Goal: Transaction & Acquisition: Purchase product/service

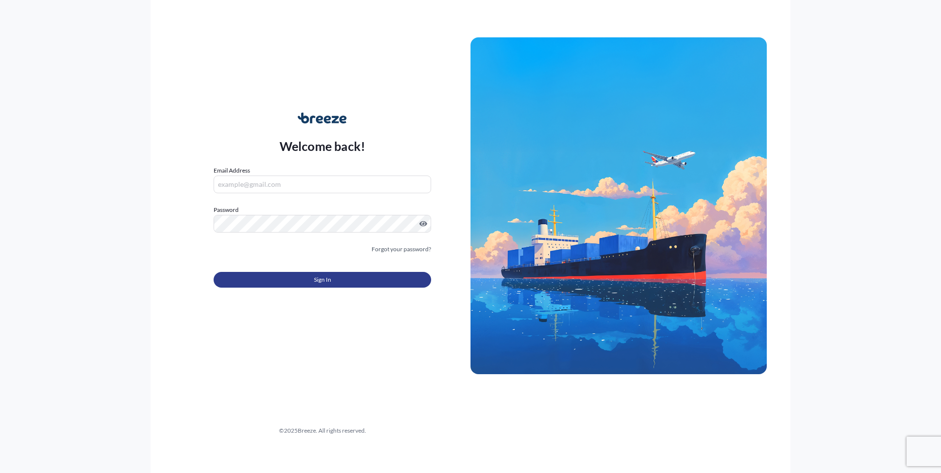
type input "[EMAIL_ADDRESS][DOMAIN_NAME]"
click at [325, 285] on button "Sign In" at bounding box center [322, 280] width 217 height 16
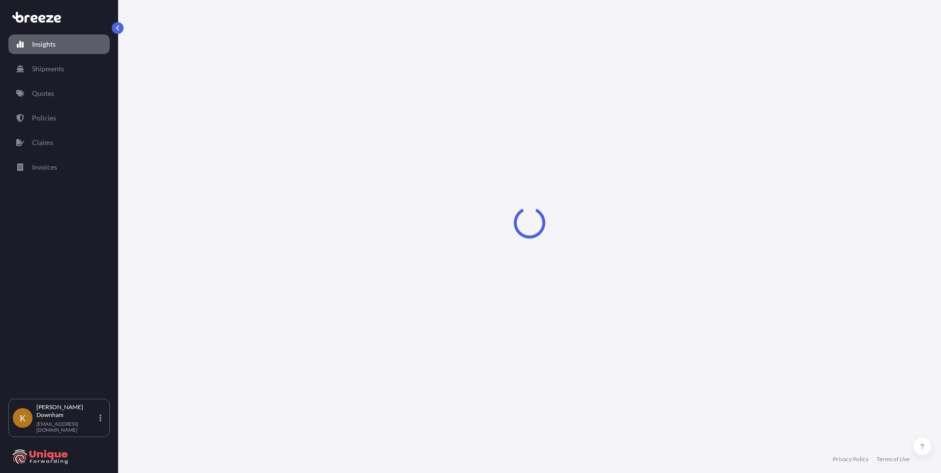
select select "2025"
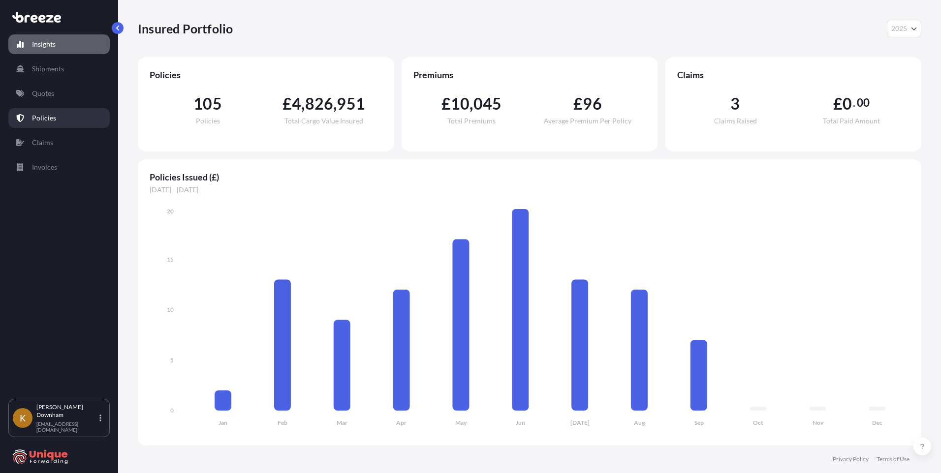
click at [57, 124] on link "Policies" at bounding box center [58, 118] width 101 height 20
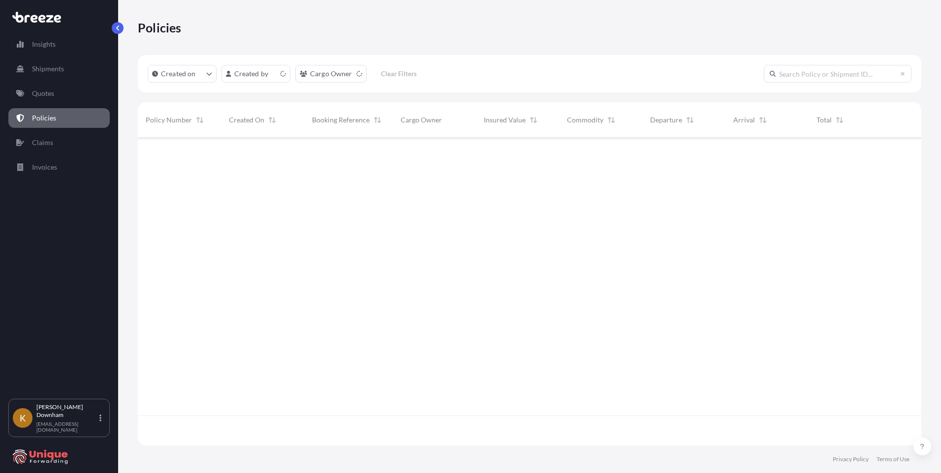
scroll to position [306, 776]
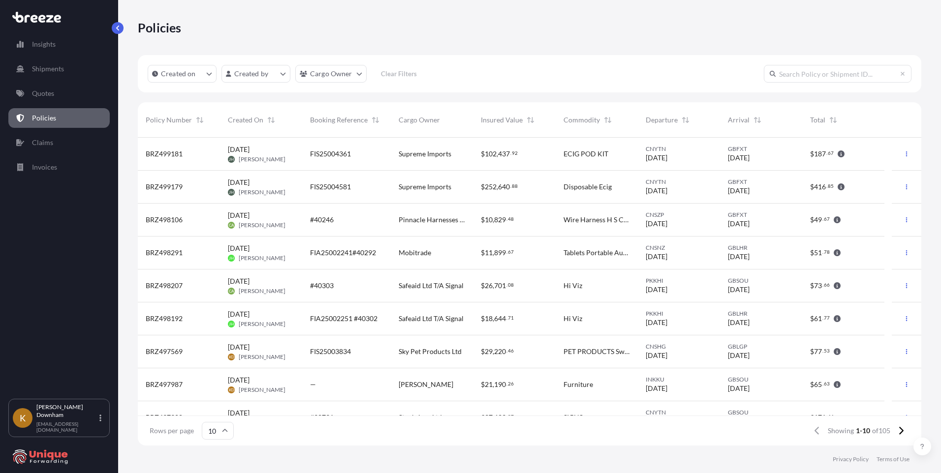
click at [266, 25] on div "Policies" at bounding box center [529, 28] width 783 height 16
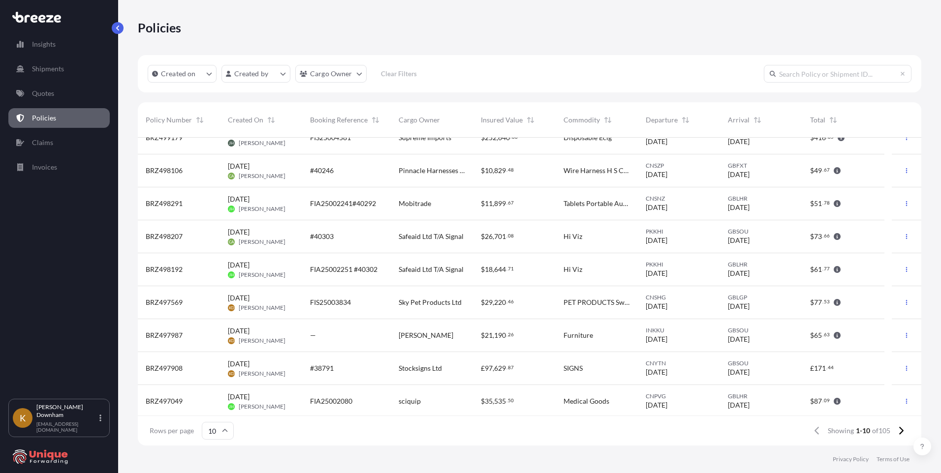
scroll to position [52, 0]
click at [898, 431] on icon at bounding box center [900, 431] width 5 height 9
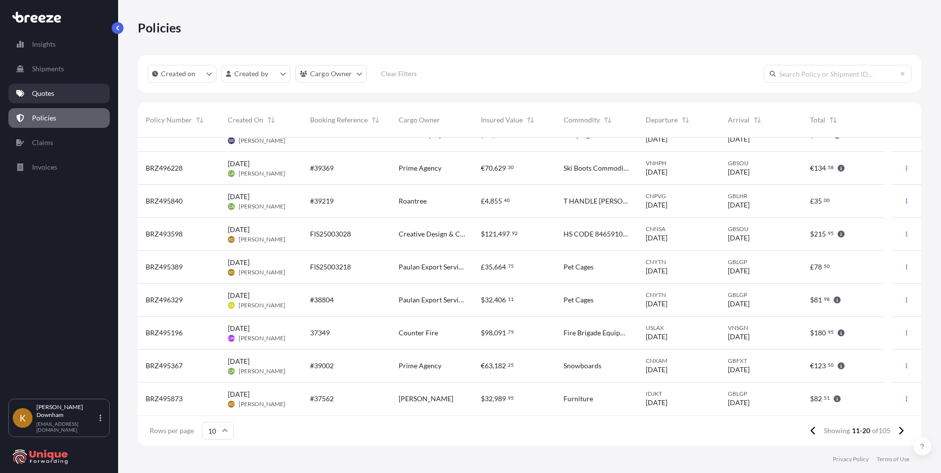
click at [49, 98] on p "Quotes" at bounding box center [43, 94] width 22 height 10
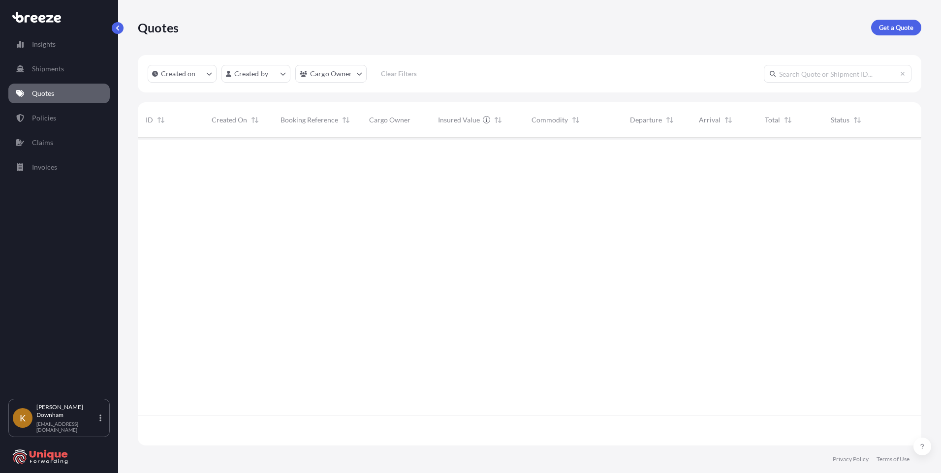
scroll to position [306, 776]
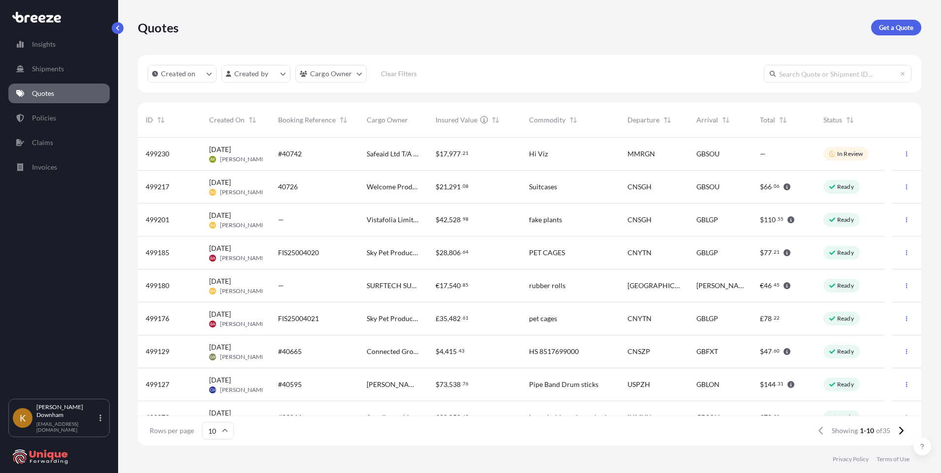
click at [405, 222] on span "Vistafolia Limited" at bounding box center [393, 220] width 53 height 10
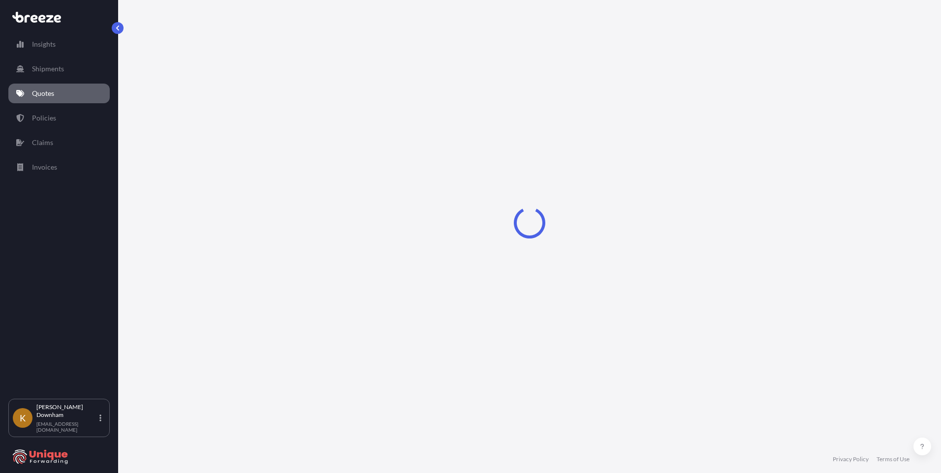
select select "Road"
select select "Sea"
select select "Road"
select select "2"
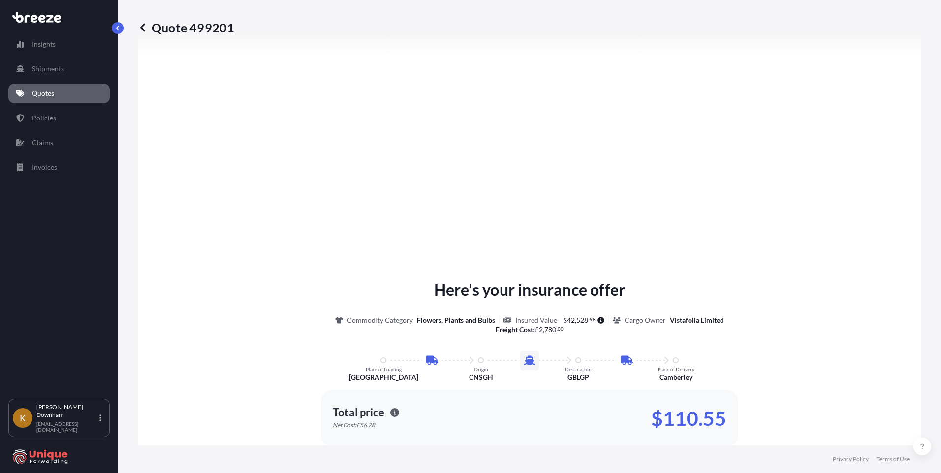
scroll to position [1314, 0]
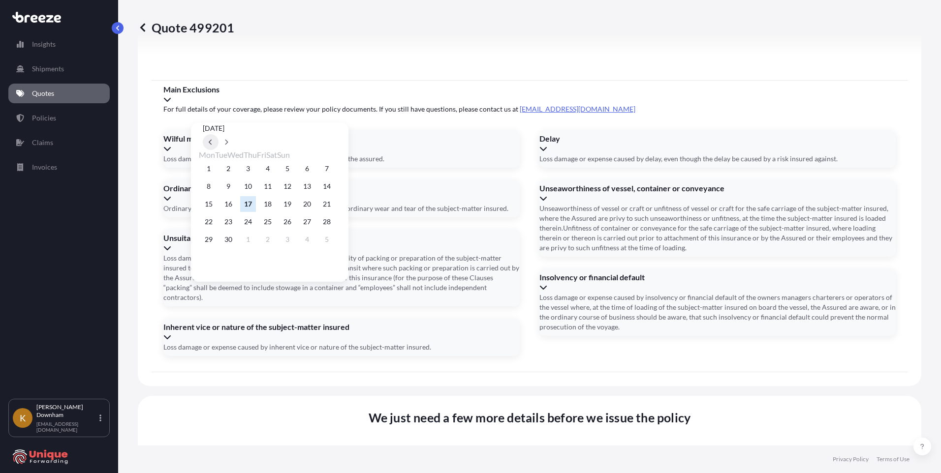
click at [218, 134] on button at bounding box center [211, 142] width 16 height 16
click at [276, 245] on button "28" at bounding box center [268, 240] width 16 height 16
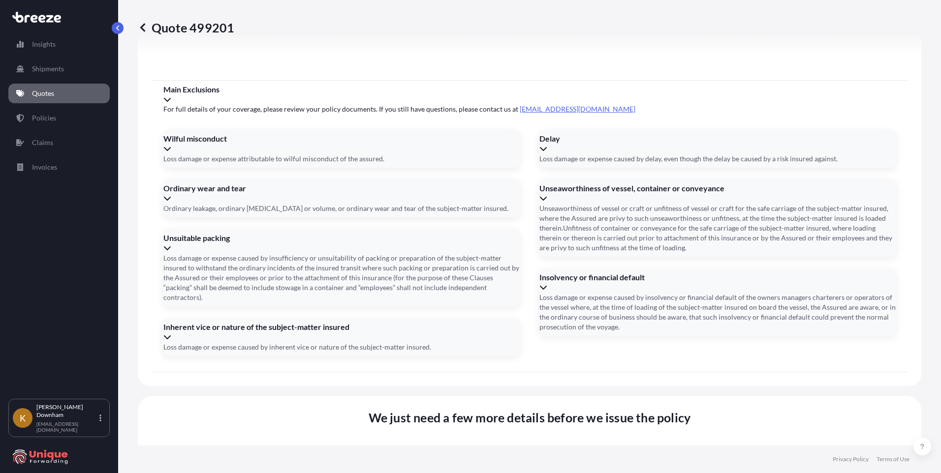
type input "[DATE]"
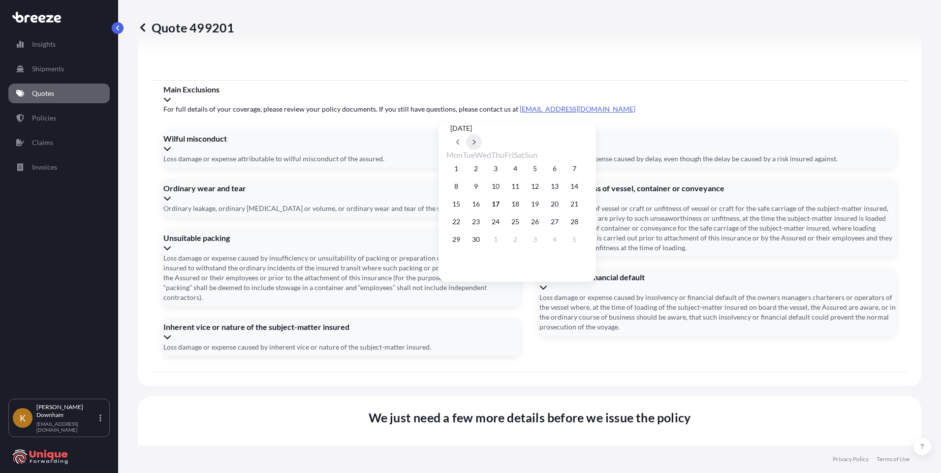
click at [482, 134] on button at bounding box center [474, 142] width 16 height 16
click at [476, 187] on button "7" at bounding box center [476, 187] width 16 height 16
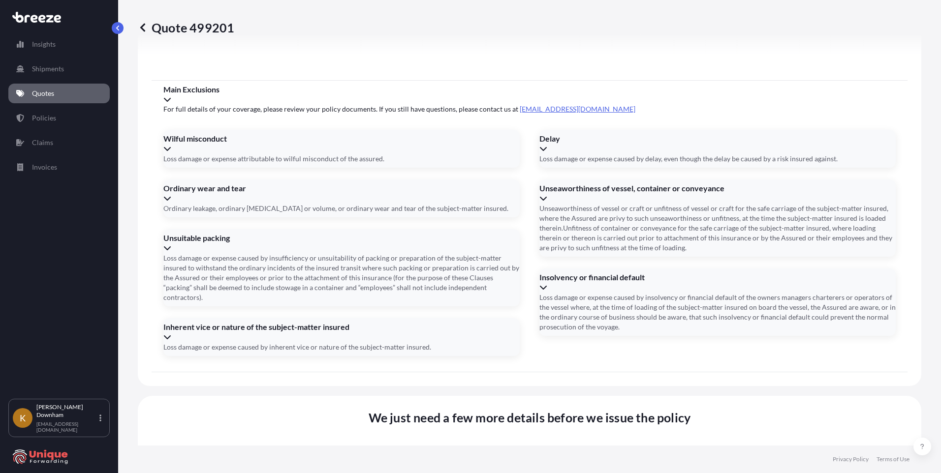
type input "[DATE]"
drag, startPoint x: 282, startPoint y: 322, endPoint x: 299, endPoint y: 324, distance: 16.8
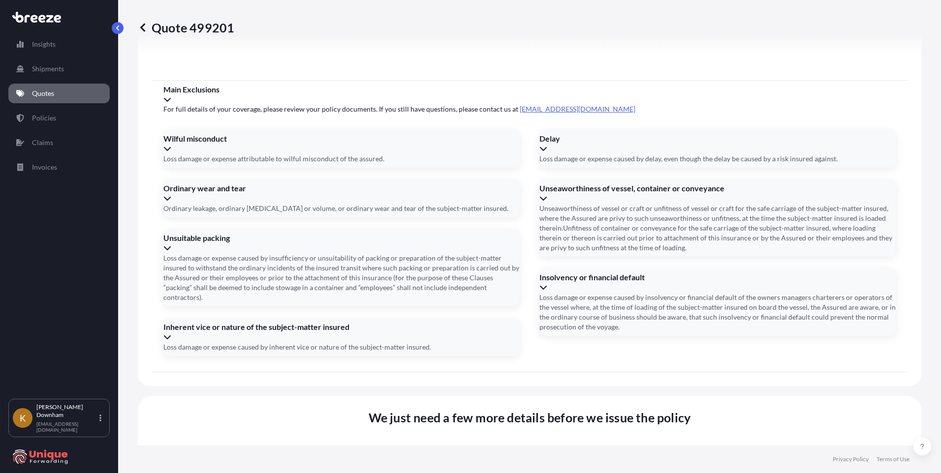
paste input "EODU2071477"
type input "EODU2071477"
paste input "FIS25003989"
type input "FIS25003989"
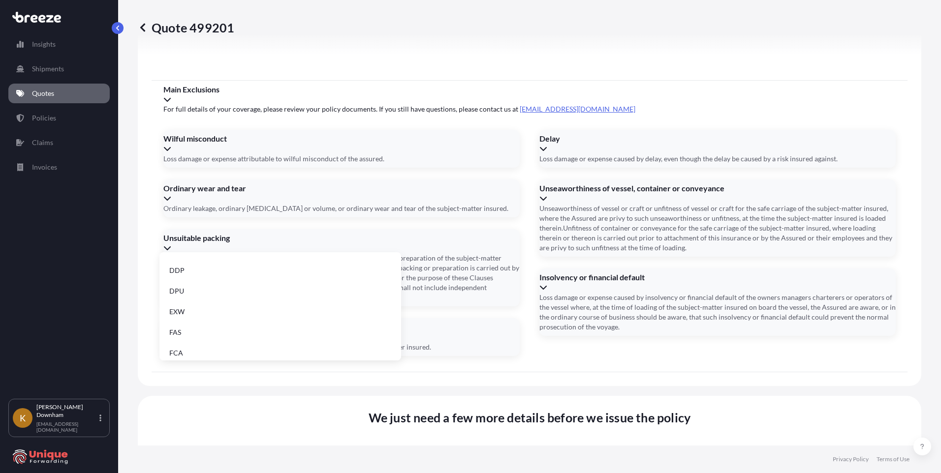
scroll to position [125, 0]
click at [223, 291] on li "EXW" at bounding box center [280, 285] width 234 height 19
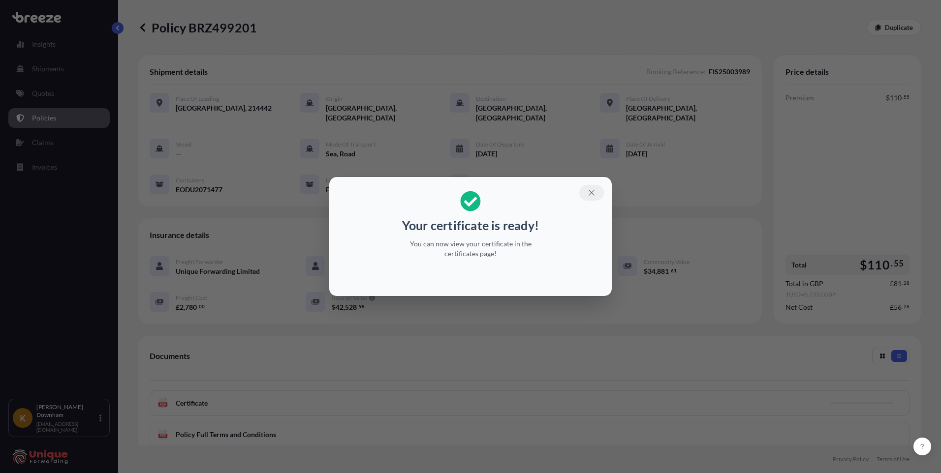
click at [591, 193] on icon "button" at bounding box center [591, 192] width 9 height 9
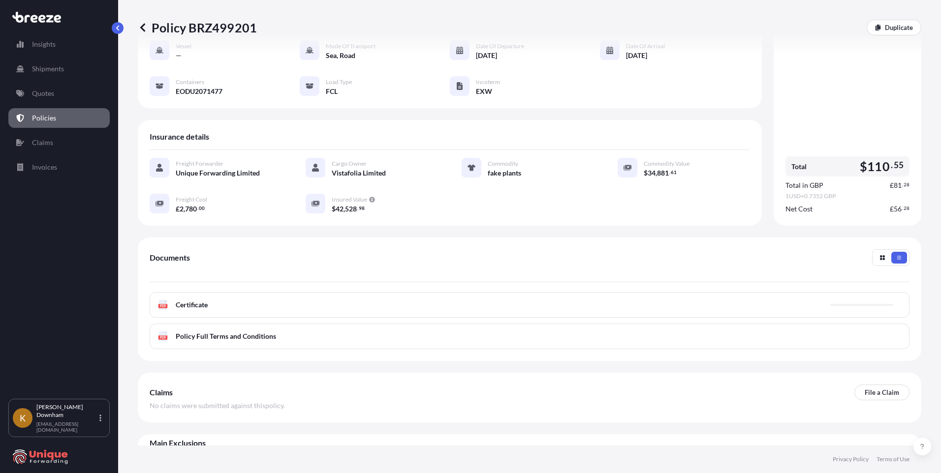
scroll to position [109, 0]
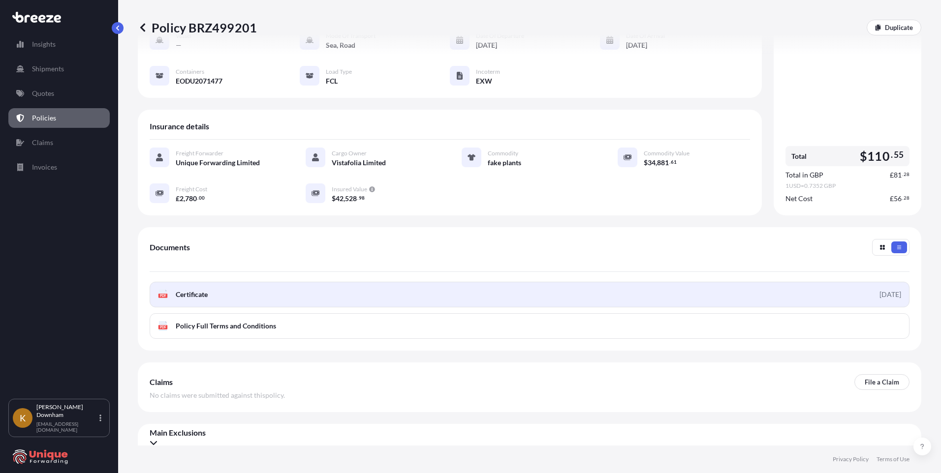
click at [693, 289] on link "PDF Certificate [DATE]" at bounding box center [530, 295] width 760 height 26
